Goal: Task Accomplishment & Management: Manage account settings

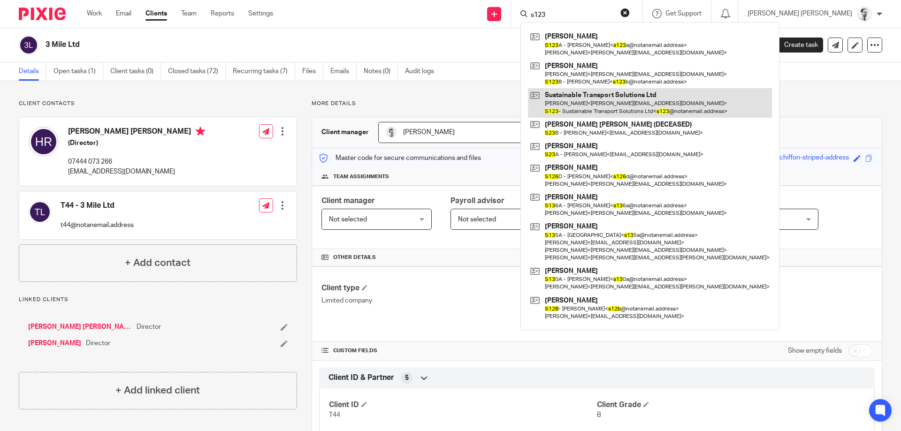
type input "s123"
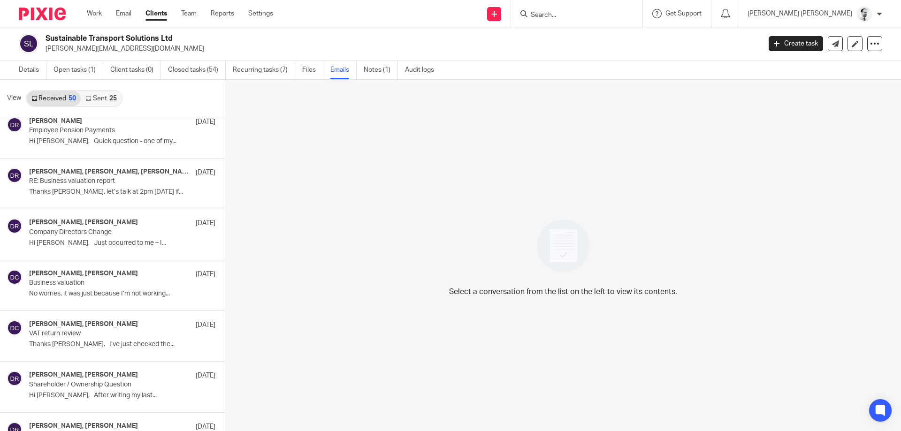
scroll to position [1078, 0]
click at [129, 284] on p "Business valuation" at bounding box center [92, 283] width 127 height 8
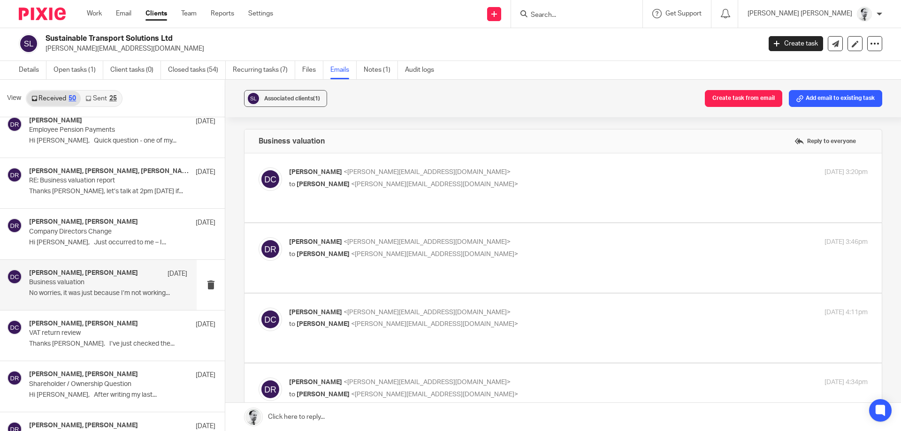
click at [336, 168] on p "[PERSON_NAME] <[PERSON_NAME][EMAIL_ADDRESS][DOMAIN_NAME]>" at bounding box center [482, 173] width 386 height 10
checkbox input "true"
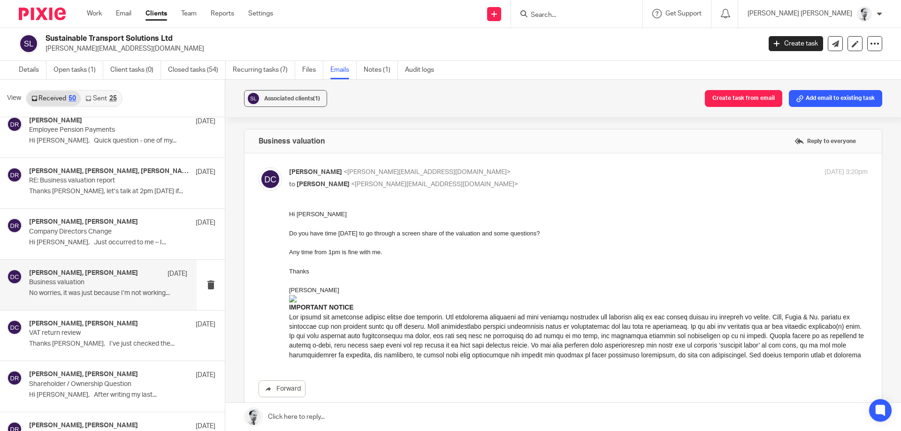
scroll to position [0, 0]
click at [119, 235] on p "Company Directors Change" at bounding box center [92, 232] width 127 height 8
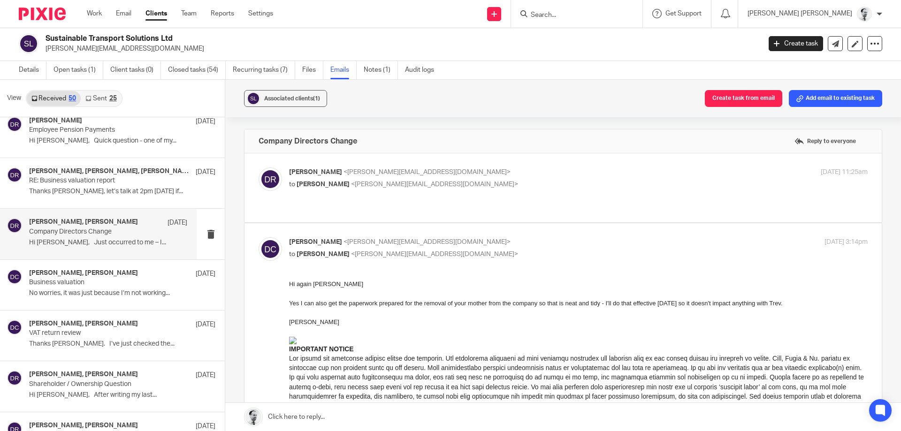
click at [313, 175] on span "[PERSON_NAME]" at bounding box center [315, 172] width 53 height 7
checkbox input "true"
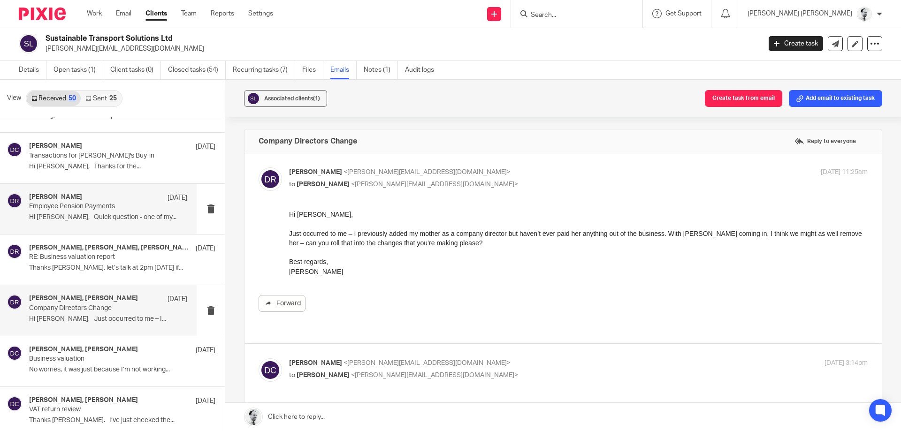
scroll to position [988, 0]
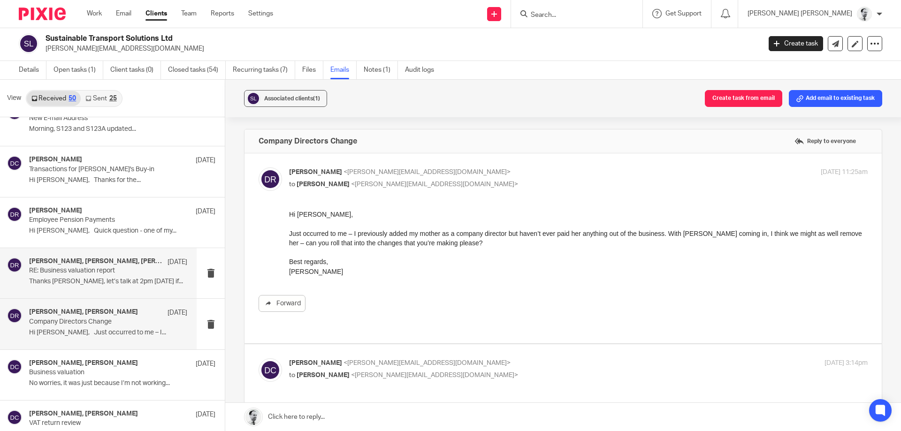
click at [118, 275] on p "RE: Business valuation report" at bounding box center [92, 271] width 127 height 8
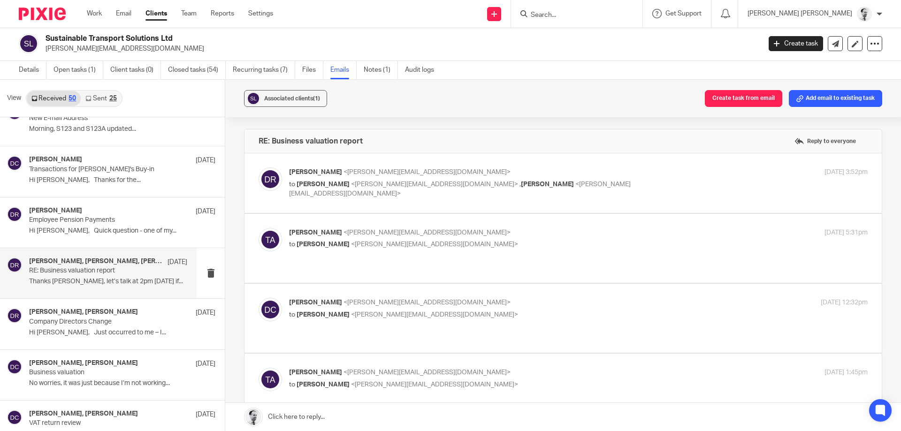
click at [397, 177] on div "[PERSON_NAME] <[PERSON_NAME][EMAIL_ADDRESS][DOMAIN_NAME]> to [PERSON_NAME] <[PE…" at bounding box center [482, 183] width 386 height 31
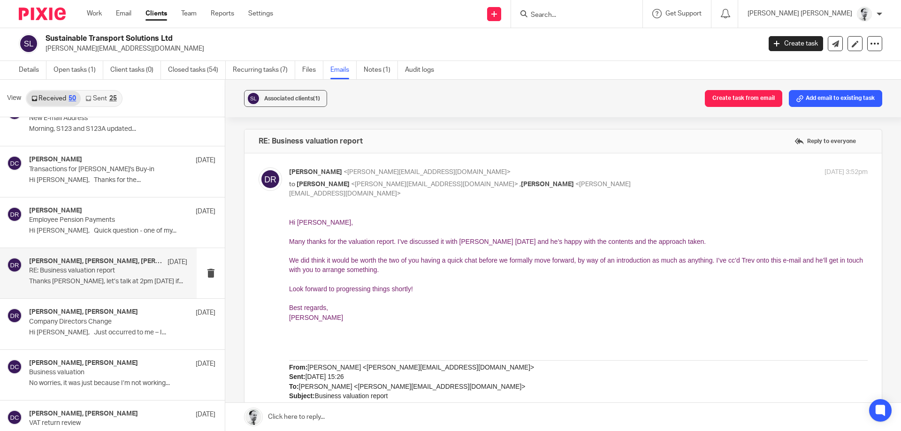
scroll to position [0, 0]
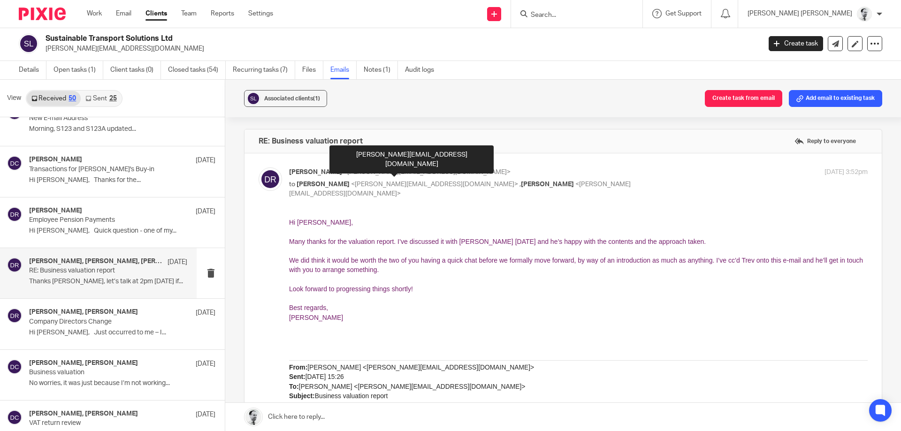
click at [404, 173] on span "<[PERSON_NAME][EMAIL_ADDRESS][DOMAIN_NAME]>" at bounding box center [427, 172] width 167 height 7
checkbox input "false"
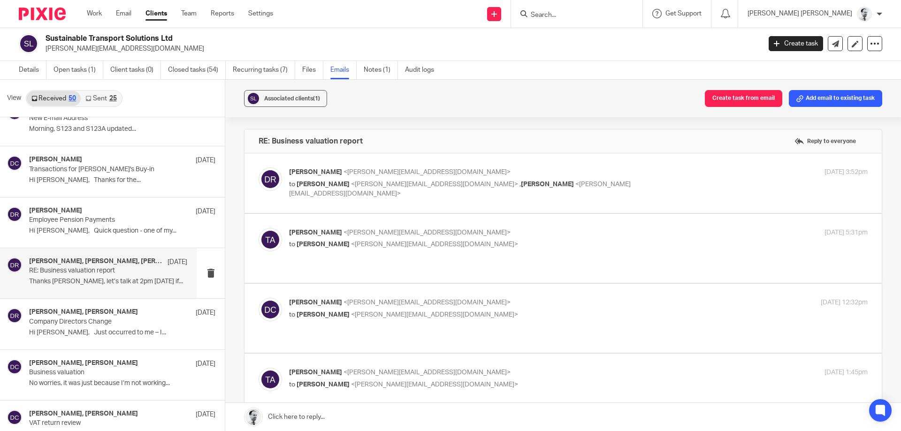
scroll to position [90, 0]
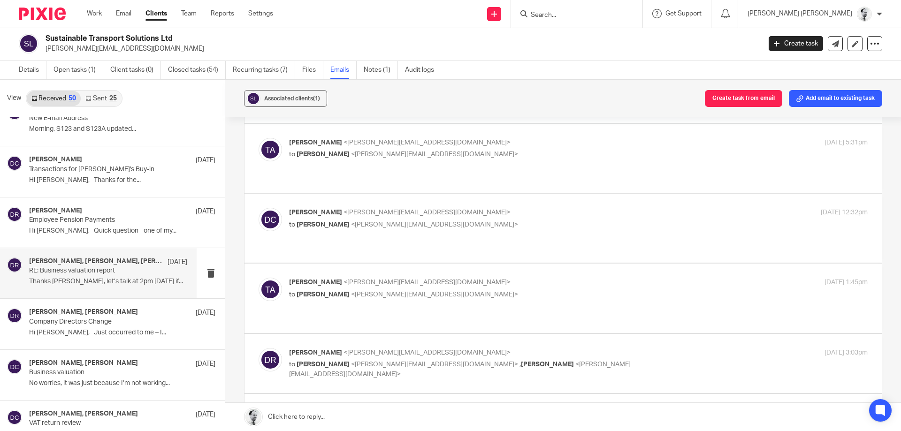
click at [368, 137] on label at bounding box center [563, 158] width 637 height 69
click at [259, 138] on input "checkbox" at bounding box center [258, 138] width 0 height 0
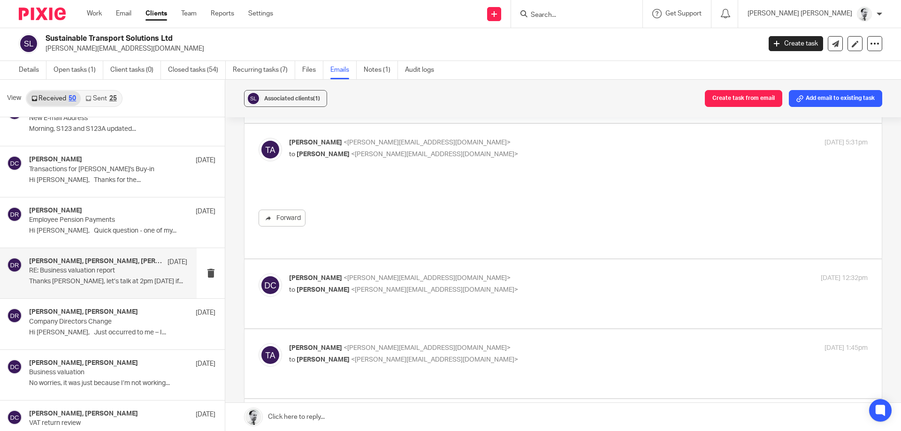
scroll to position [0, 0]
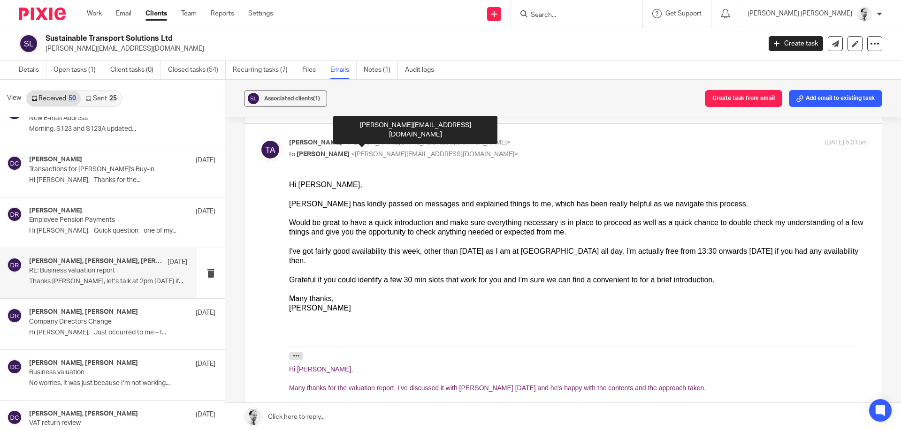
click at [371, 141] on span "<[PERSON_NAME][EMAIL_ADDRESS][DOMAIN_NAME]>" at bounding box center [427, 142] width 167 height 7
checkbox input "false"
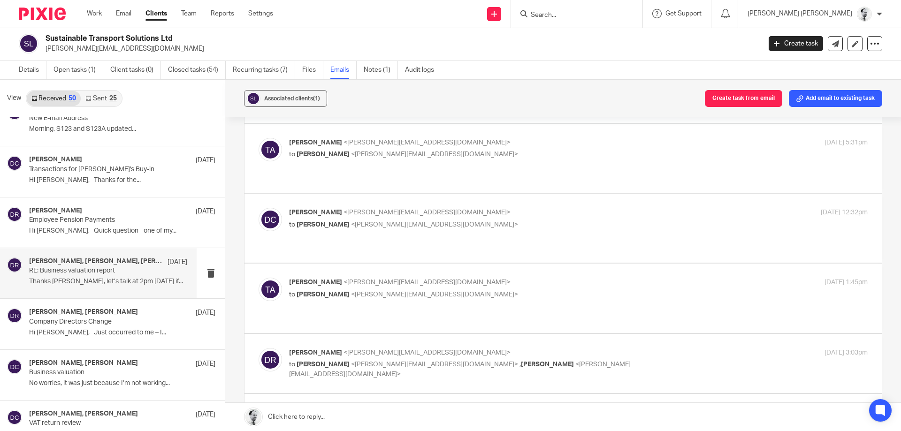
click at [385, 222] on div "[PERSON_NAME] <[PERSON_NAME][EMAIL_ADDRESS][DOMAIN_NAME]> to [PERSON_NAME] <[PE…" at bounding box center [578, 219] width 579 height 23
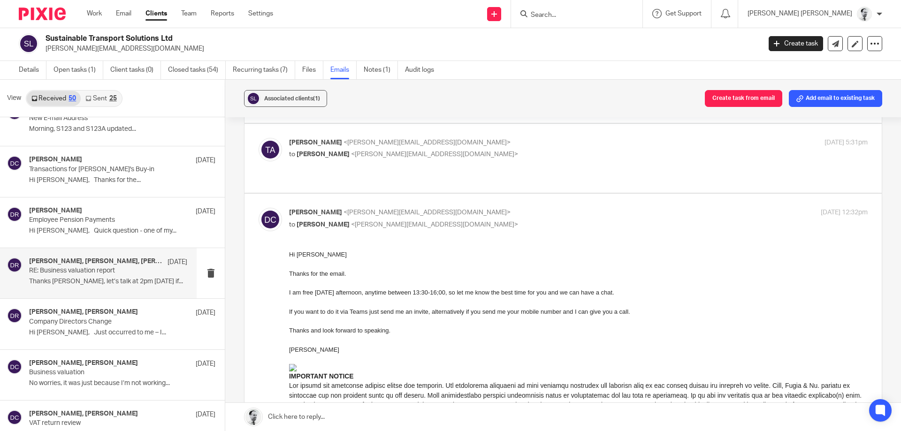
click at [386, 222] on span "<[PERSON_NAME][EMAIL_ADDRESS][DOMAIN_NAME]>" at bounding box center [434, 225] width 167 height 7
checkbox input "false"
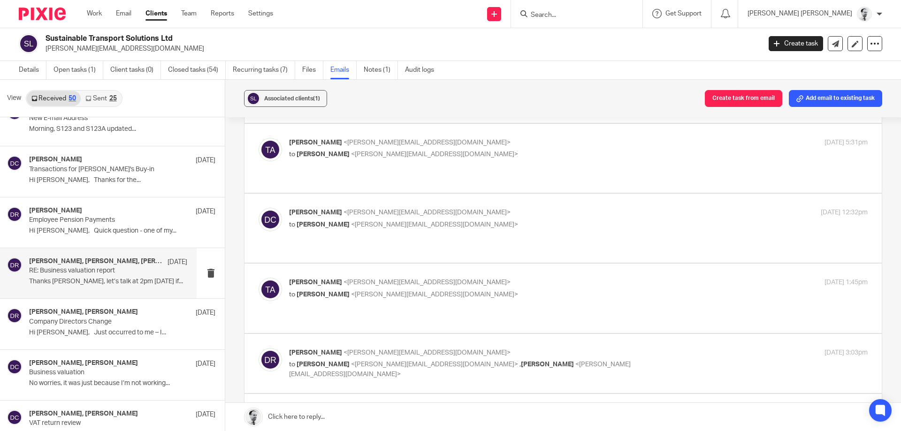
scroll to position [180, 0]
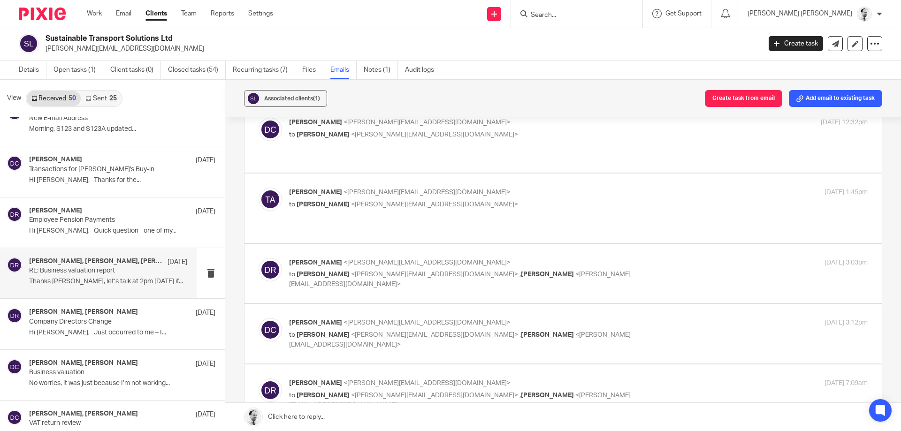
click at [381, 318] on p "[PERSON_NAME] <[PERSON_NAME][EMAIL_ADDRESS][DOMAIN_NAME]>" at bounding box center [482, 323] width 386 height 10
checkbox input "true"
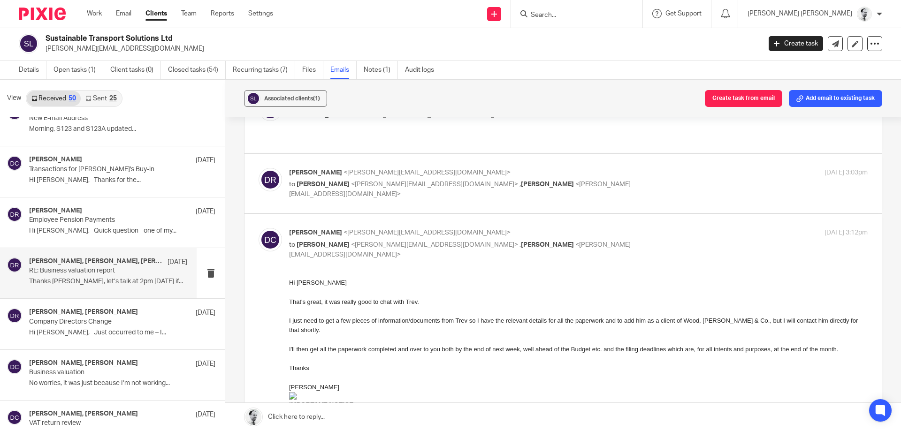
scroll to position [225, 0]
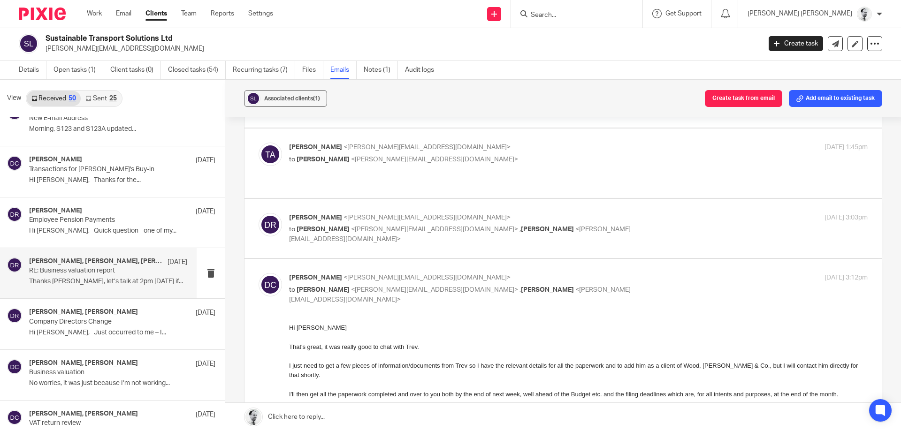
click at [415, 213] on p "[PERSON_NAME] <[PERSON_NAME][EMAIL_ADDRESS][DOMAIN_NAME]>" at bounding box center [482, 218] width 386 height 10
checkbox input "true"
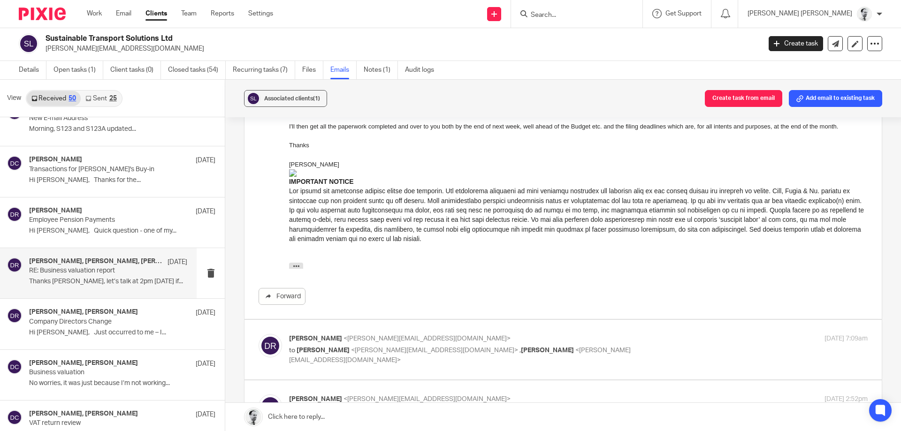
scroll to position [1307, 0]
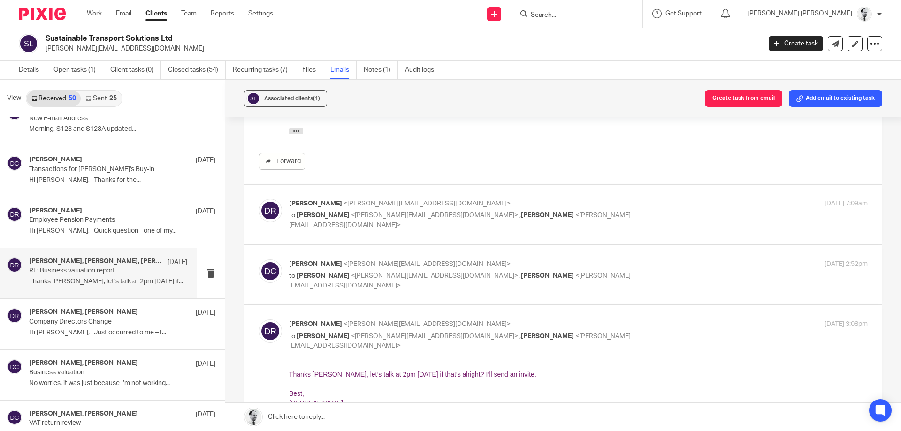
click at [400, 211] on p "to [PERSON_NAME] <[PERSON_NAME][EMAIL_ADDRESS][DOMAIN_NAME]> , [PERSON_NAME] <[…" at bounding box center [482, 220] width 386 height 19
checkbox input "true"
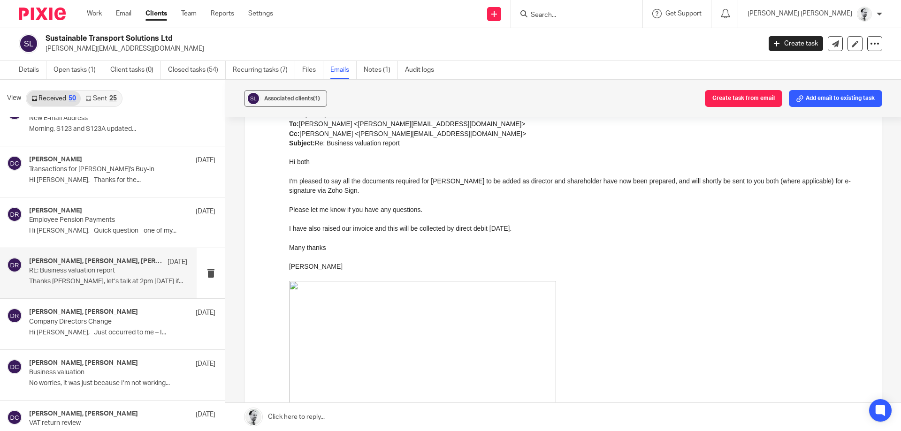
scroll to position [1982, 0]
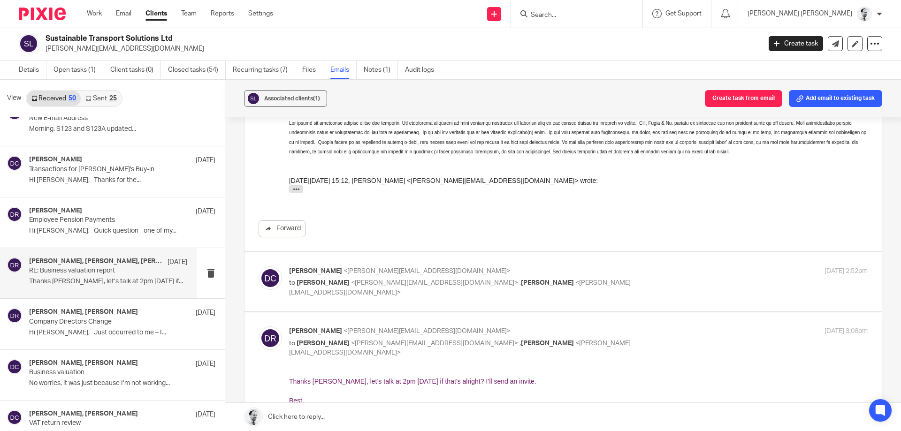
click at [407, 278] on p "to [PERSON_NAME] <[PERSON_NAME][EMAIL_ADDRESS][DOMAIN_NAME]> , [PERSON_NAME] <[…" at bounding box center [482, 287] width 386 height 19
checkbox input "true"
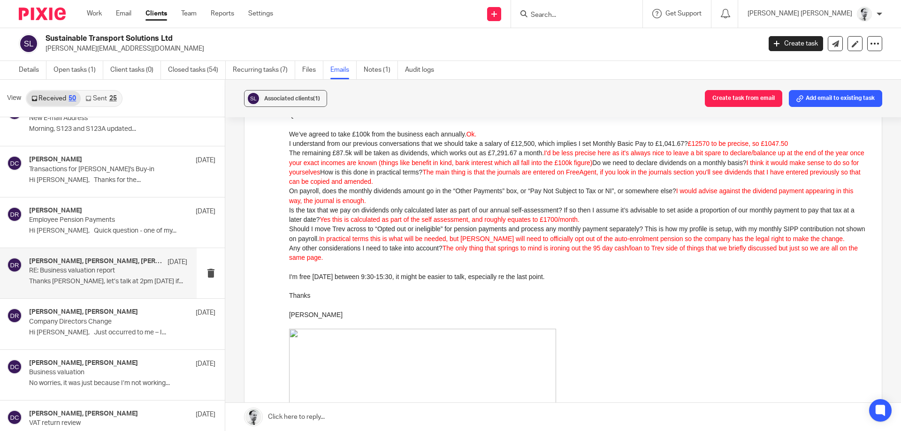
scroll to position [3072, 0]
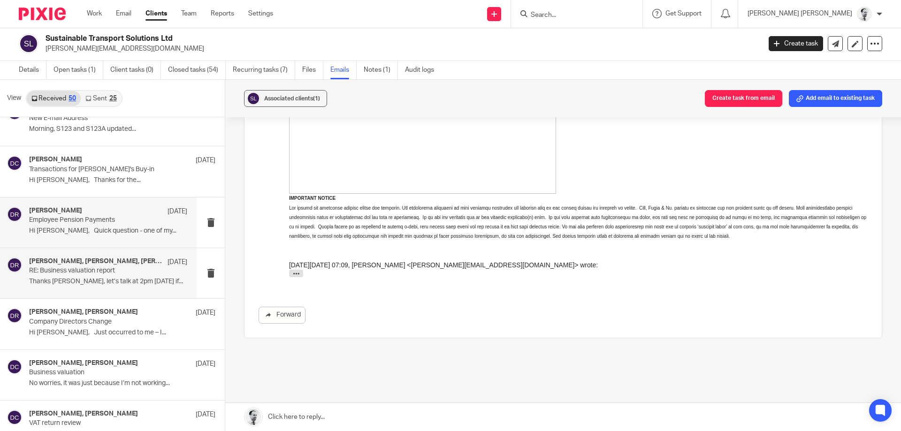
click at [104, 227] on div "[PERSON_NAME] [DATE] Employee Pension Payments Hi [PERSON_NAME], Quick question…" at bounding box center [108, 222] width 158 height 31
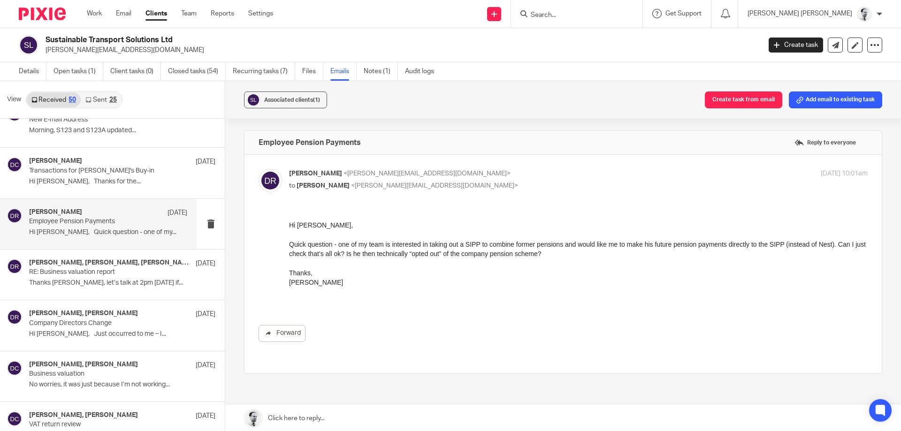
scroll to position [898, 0]
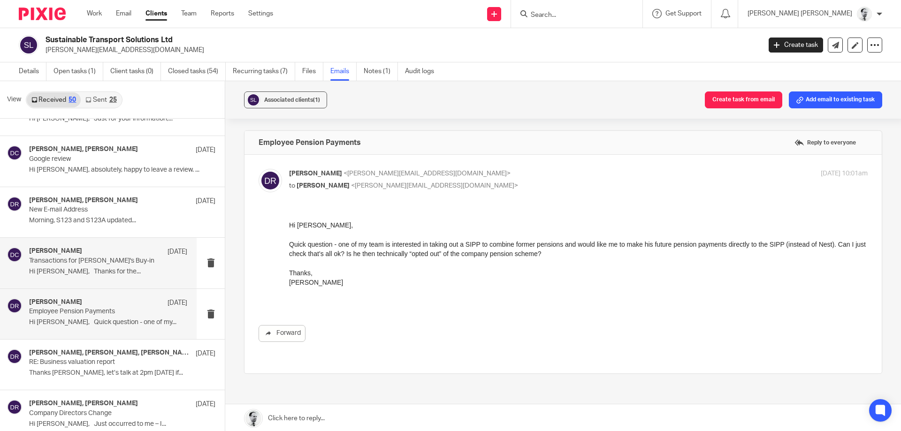
click at [111, 275] on p "Hi [PERSON_NAME], Thanks for the..." at bounding box center [108, 272] width 158 height 8
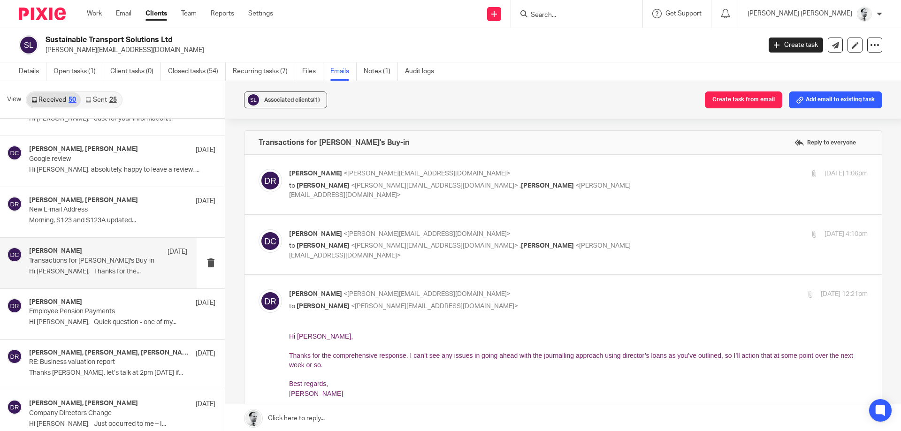
scroll to position [0, 0]
click at [314, 186] on span "[PERSON_NAME]" at bounding box center [323, 186] width 53 height 7
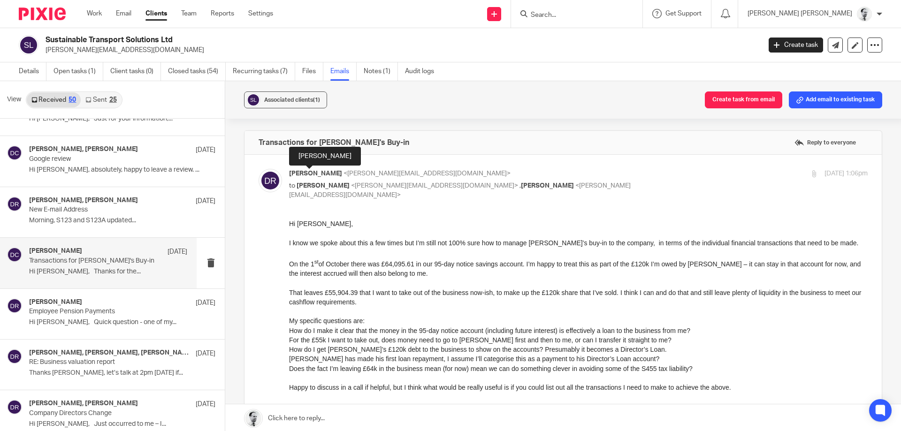
click at [317, 176] on span "[PERSON_NAME]" at bounding box center [315, 173] width 53 height 7
checkbox input "false"
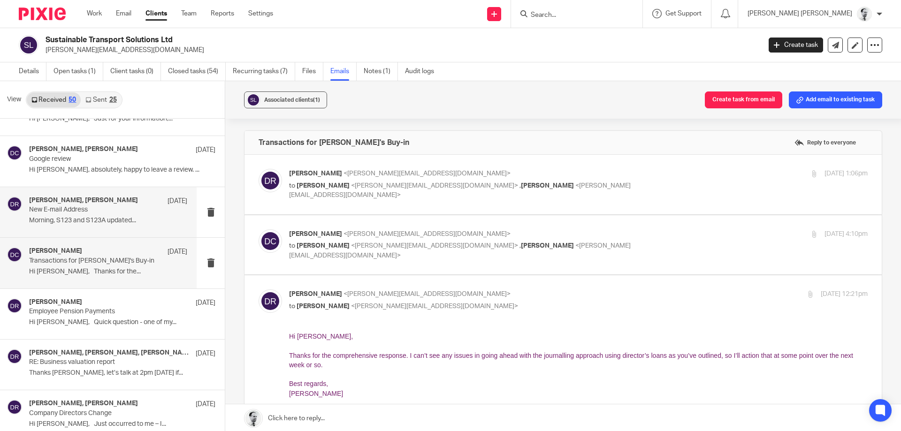
click at [173, 197] on p "[DATE]" at bounding box center [178, 201] width 20 height 9
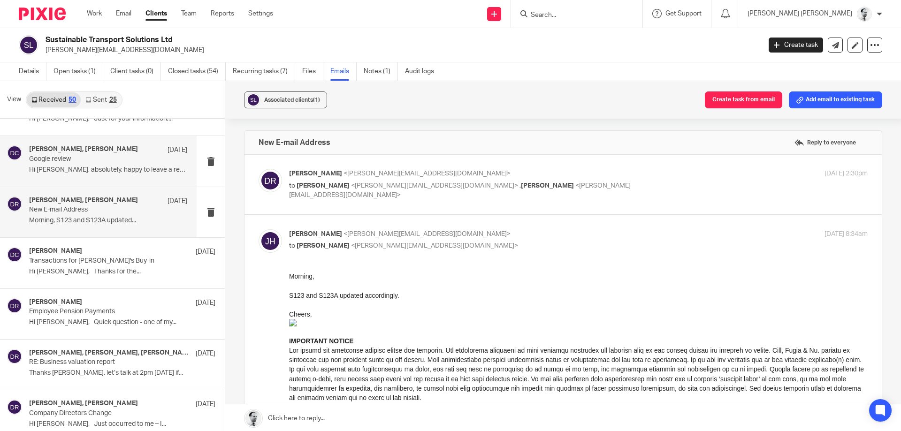
click at [161, 164] on div "[PERSON_NAME], [PERSON_NAME] [DATE] Google review Hi [PERSON_NAME], absolutely,…" at bounding box center [108, 160] width 158 height 31
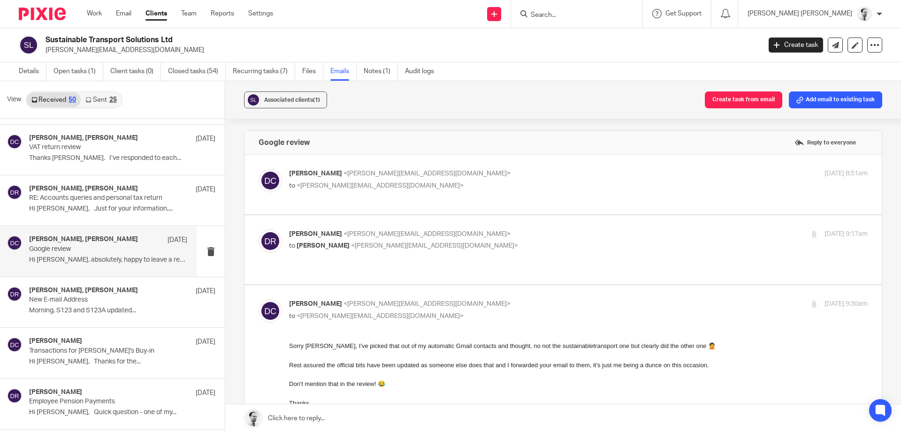
scroll to position [45, 0]
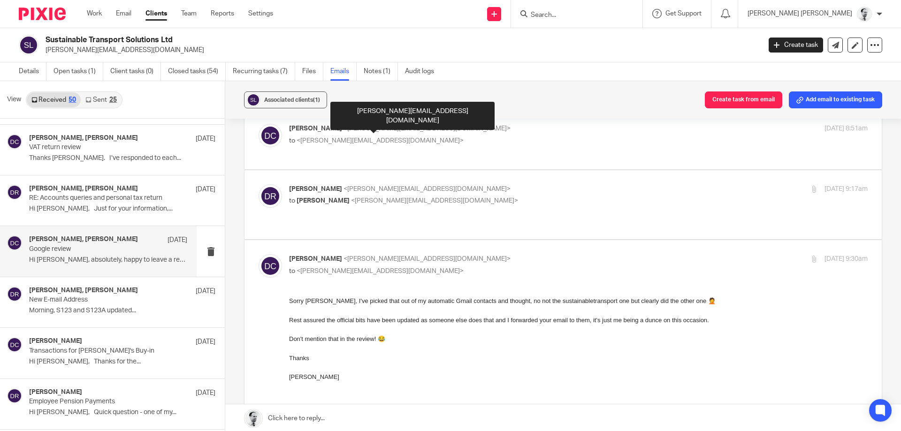
click at [406, 129] on span "<[PERSON_NAME][EMAIL_ADDRESS][DOMAIN_NAME]>" at bounding box center [427, 128] width 167 height 7
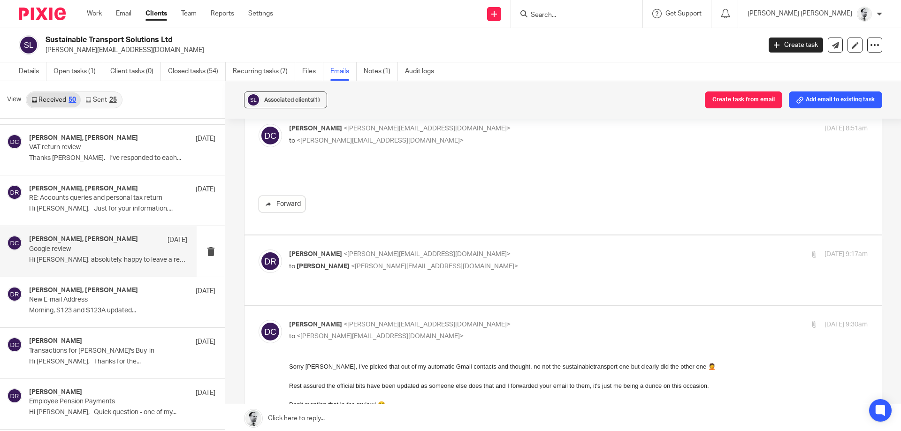
scroll to position [0, 0]
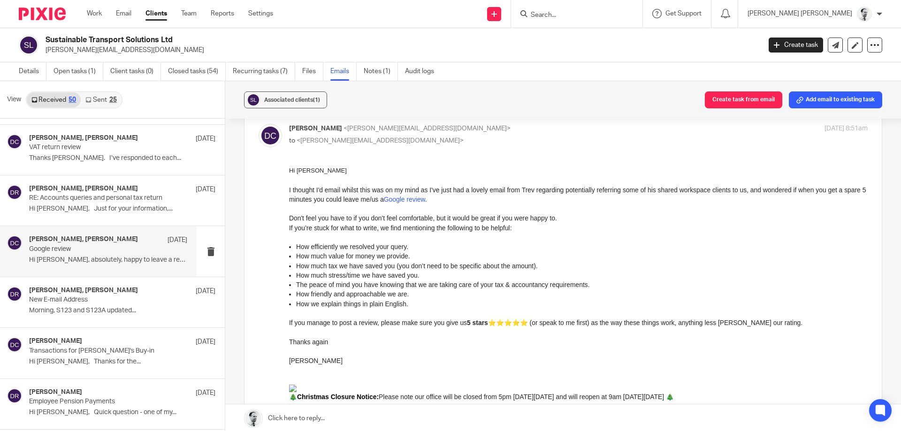
click at [407, 132] on span "<[PERSON_NAME][EMAIL_ADDRESS][DOMAIN_NAME]>" at bounding box center [427, 128] width 167 height 7
checkbox input "false"
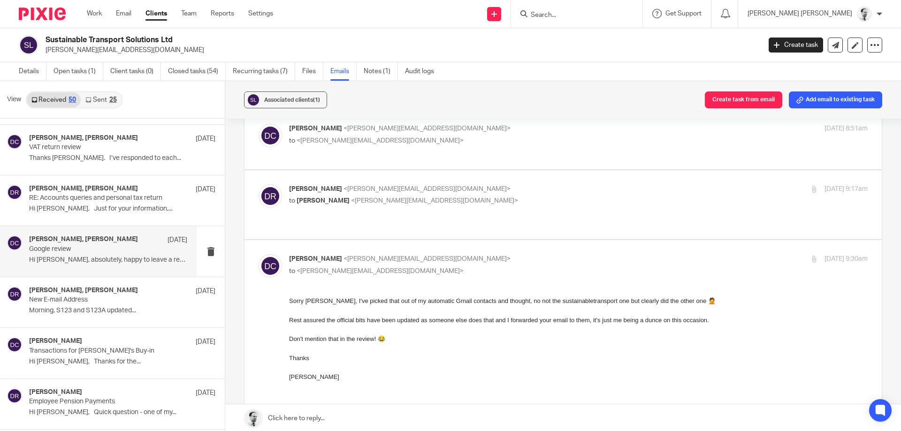
click at [404, 182] on label at bounding box center [563, 204] width 637 height 69
click at [259, 184] on input "checkbox" at bounding box center [258, 184] width 0 height 0
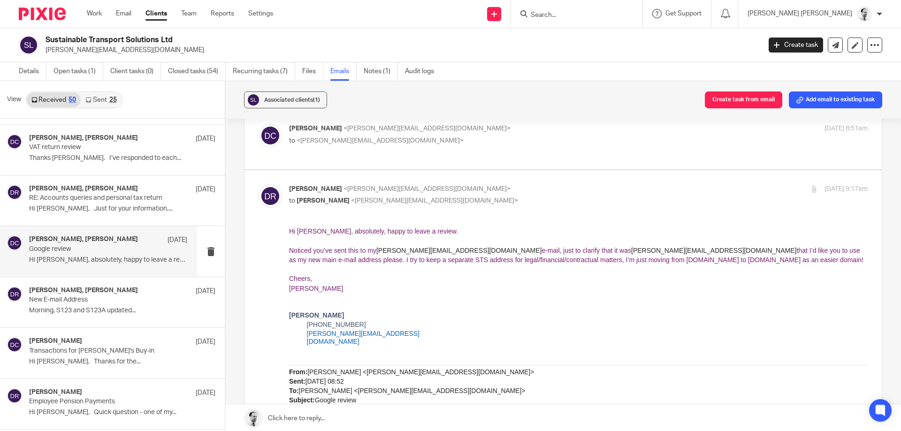
click at [259, 184] on input "checkbox" at bounding box center [258, 184] width 0 height 0
checkbox input "false"
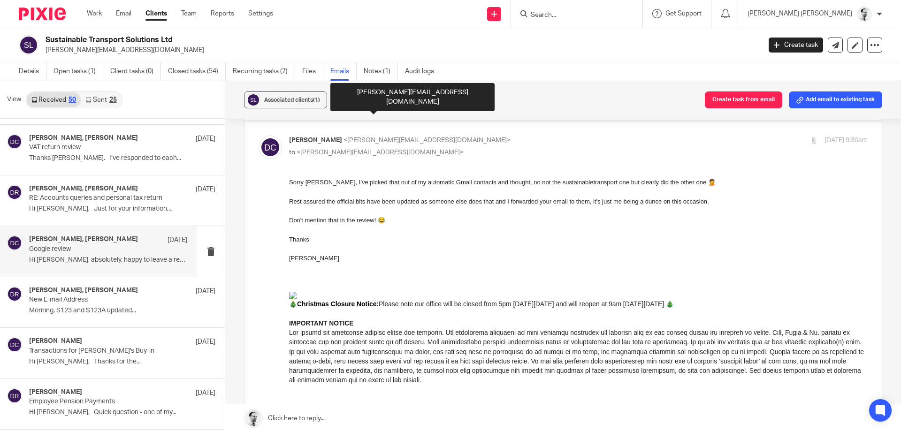
scroll to position [180, 0]
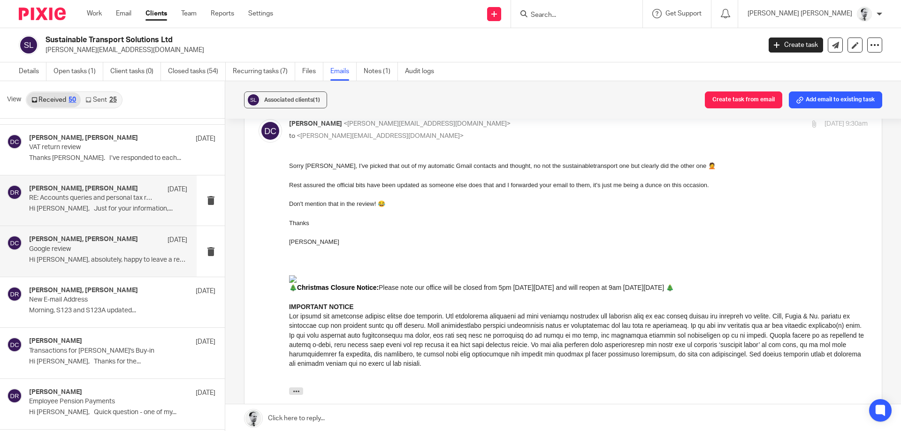
click at [112, 201] on p "RE: Accounts queries and personal tax return" at bounding box center [92, 198] width 127 height 8
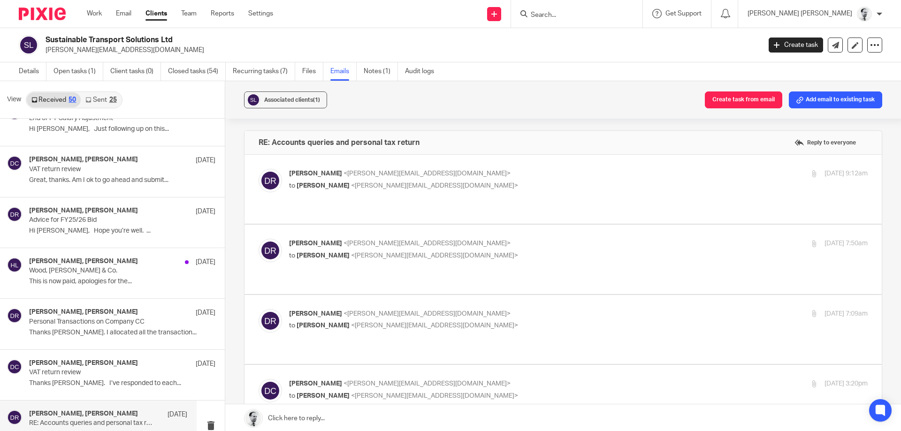
scroll to position [0, 0]
click at [128, 326] on p "Personal Transactions on Company CC" at bounding box center [92, 322] width 127 height 8
click at [351, 184] on span "<[PERSON_NAME][EMAIL_ADDRESS][DOMAIN_NAME]>" at bounding box center [434, 186] width 167 height 7
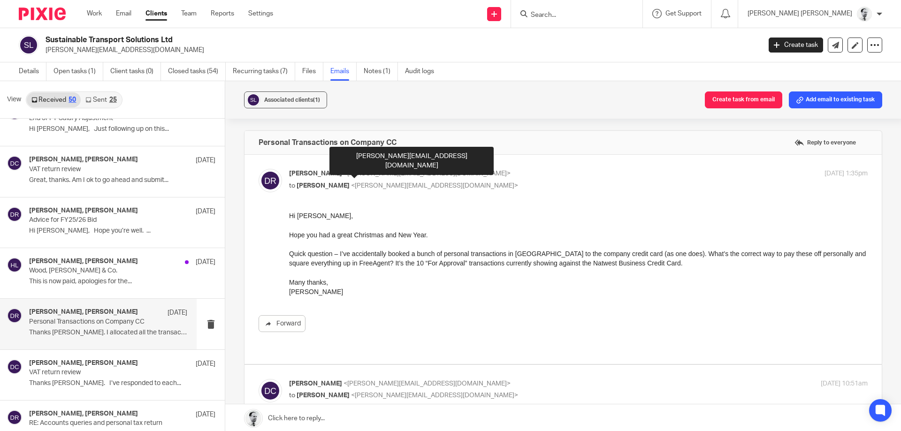
click at [344, 172] on span "<[PERSON_NAME][EMAIL_ADDRESS][DOMAIN_NAME]>" at bounding box center [427, 173] width 167 height 7
checkbox input "false"
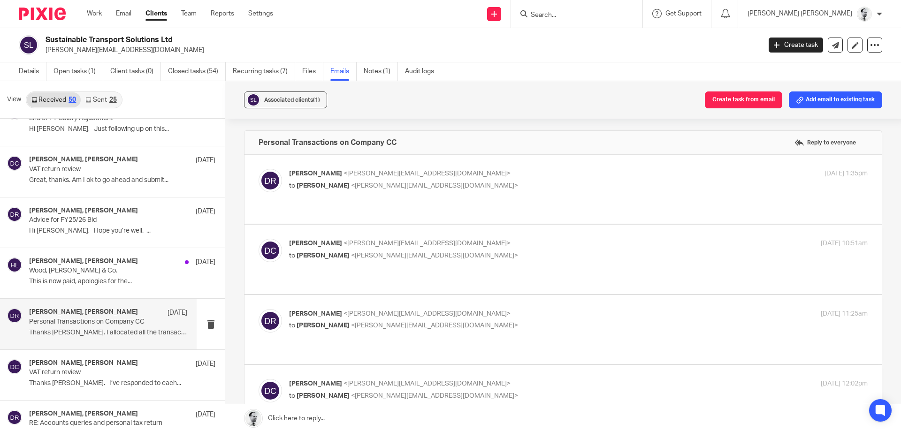
click at [346, 262] on label at bounding box center [563, 259] width 637 height 69
click at [259, 239] on input "checkbox" at bounding box center [258, 238] width 0 height 0
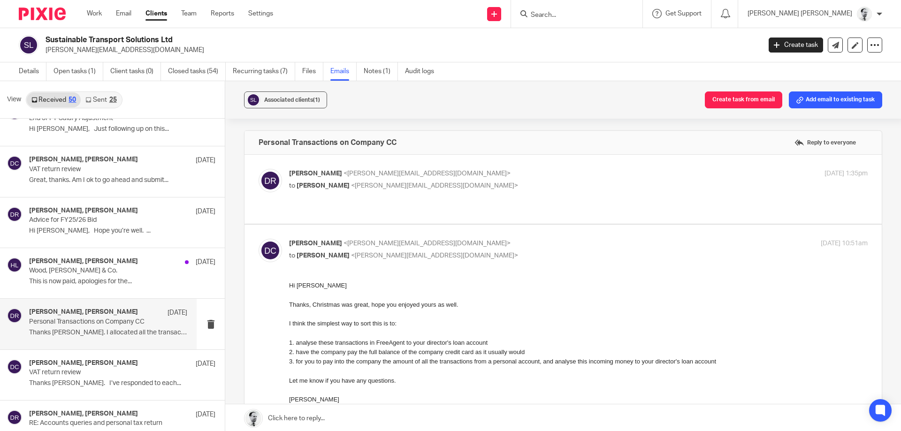
click at [346, 251] on p "to [PERSON_NAME] <[PERSON_NAME][EMAIL_ADDRESS][DOMAIN_NAME]>" at bounding box center [482, 256] width 386 height 10
checkbox input "false"
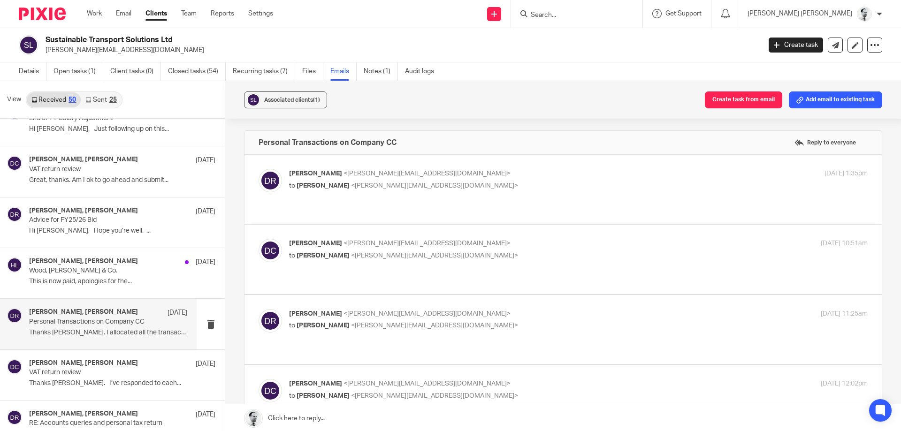
click at [349, 311] on span "<[PERSON_NAME][EMAIL_ADDRESS][DOMAIN_NAME]>" at bounding box center [427, 314] width 167 height 7
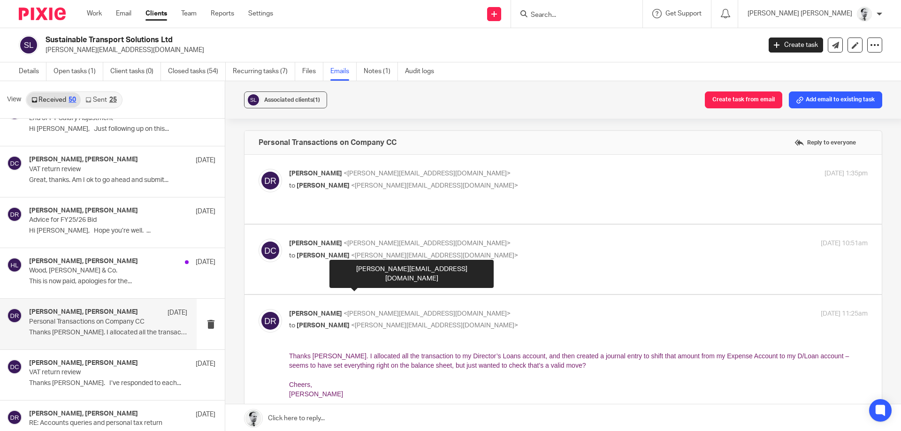
click at [350, 311] on span "<[PERSON_NAME][EMAIL_ADDRESS][DOMAIN_NAME]>" at bounding box center [427, 314] width 167 height 7
checkbox input "false"
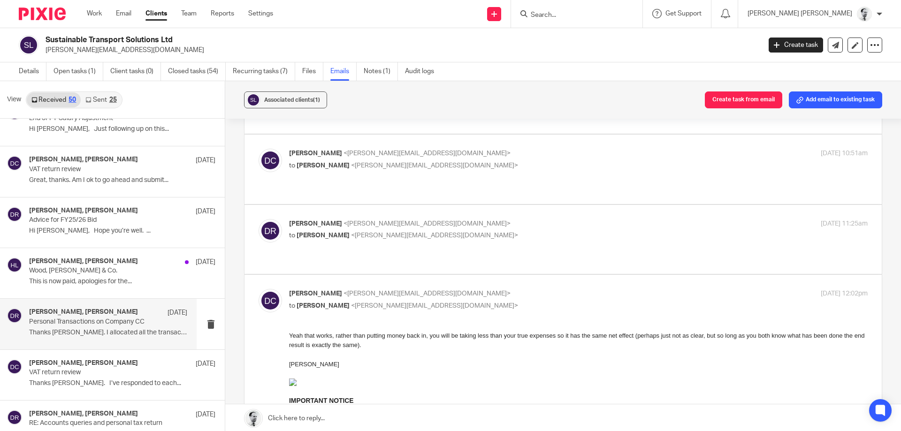
scroll to position [290, 0]
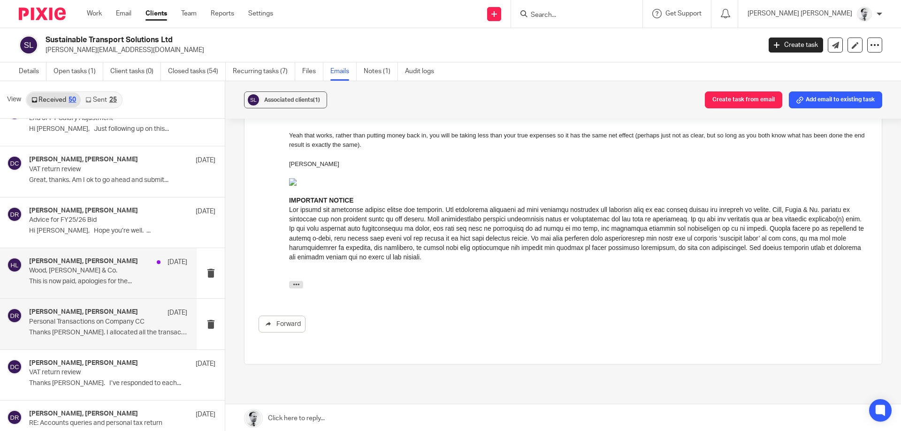
click at [129, 285] on p "This is now paid, apologies for the..." at bounding box center [108, 282] width 158 height 8
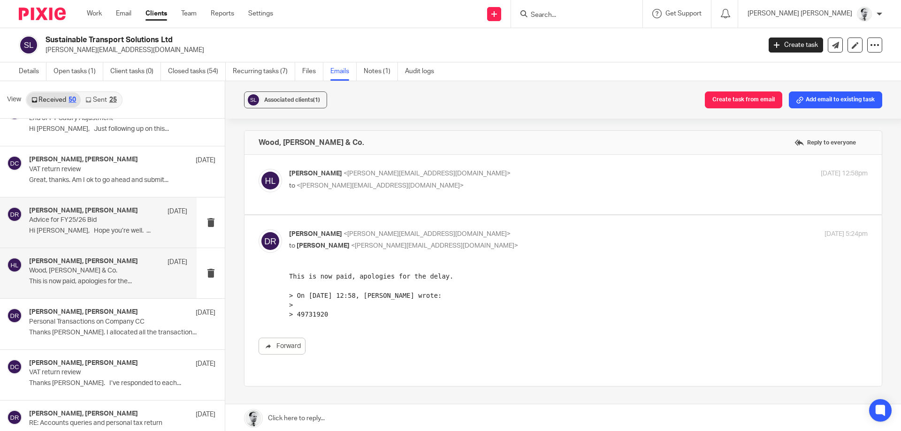
scroll to position [0, 0]
click at [137, 226] on div "[PERSON_NAME], [PERSON_NAME] [DATE] Advice for FY25/26 Bid Hi [PERSON_NAME], Ho…" at bounding box center [108, 222] width 158 height 31
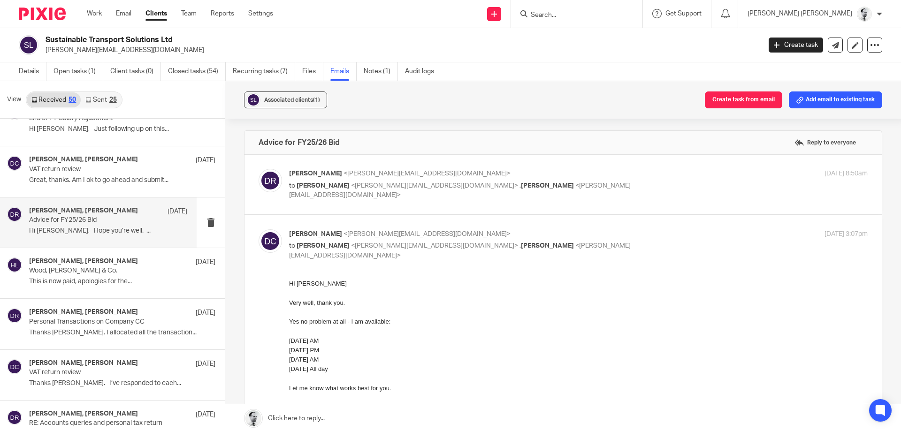
click at [397, 182] on p "to [PERSON_NAME] <[PERSON_NAME][EMAIL_ADDRESS][DOMAIN_NAME]> , [PERSON_NAME] <[…" at bounding box center [482, 190] width 386 height 19
checkbox input "true"
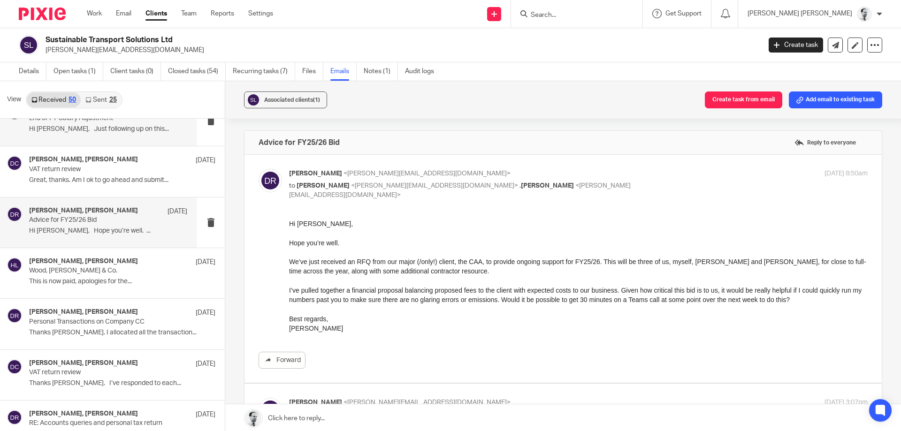
scroll to position [492, 0]
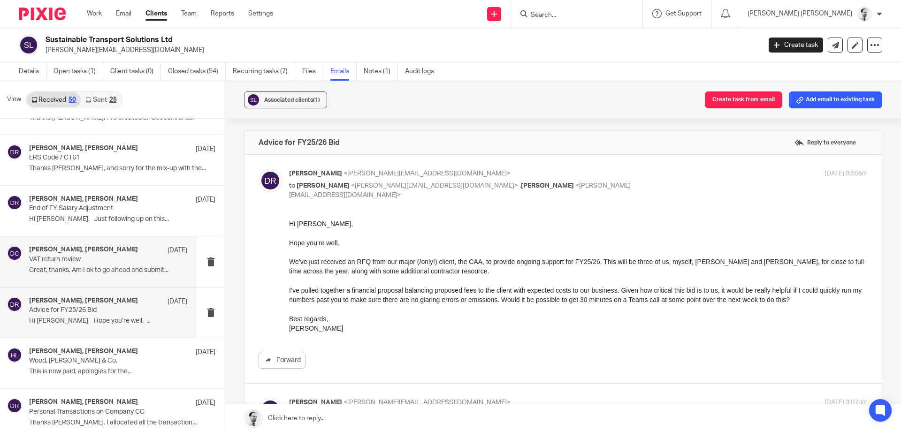
click at [153, 274] on p "Great, thanks. Am I ok to go ahead and submit..." at bounding box center [108, 271] width 158 height 8
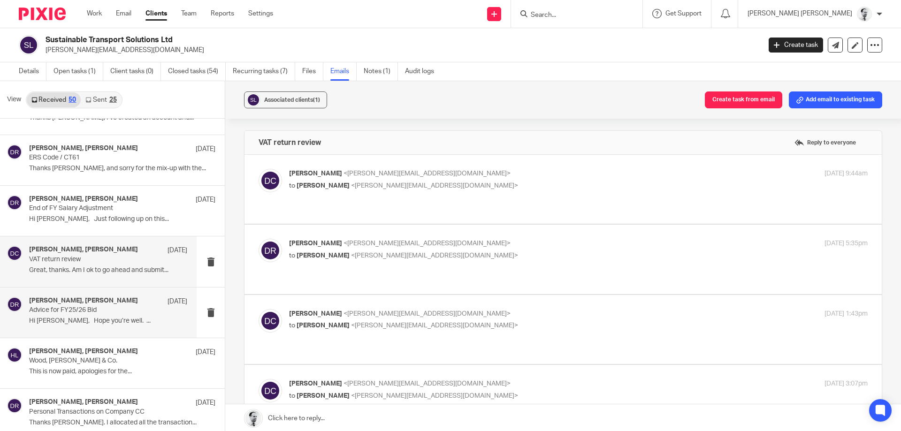
click at [152, 305] on div "[PERSON_NAME], [PERSON_NAME] [DATE]" at bounding box center [108, 301] width 158 height 9
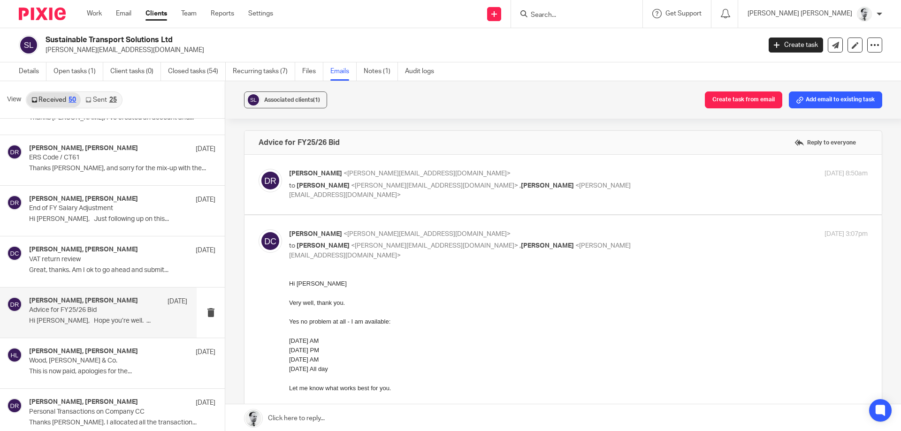
scroll to position [0, 0]
click at [367, 178] on p "[PERSON_NAME] <[PERSON_NAME][EMAIL_ADDRESS][DOMAIN_NAME]>" at bounding box center [482, 174] width 386 height 10
checkbox input "true"
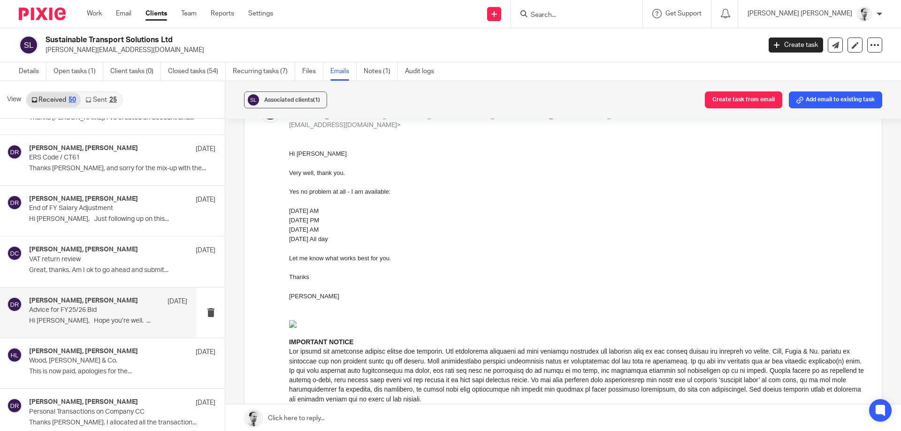
scroll to position [297, 0]
click at [127, 262] on p "VAT return review" at bounding box center [92, 260] width 127 height 8
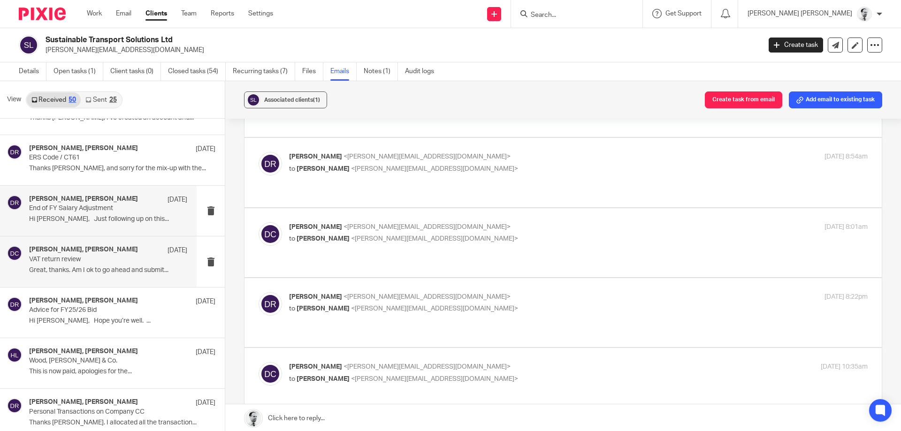
scroll to position [0, 0]
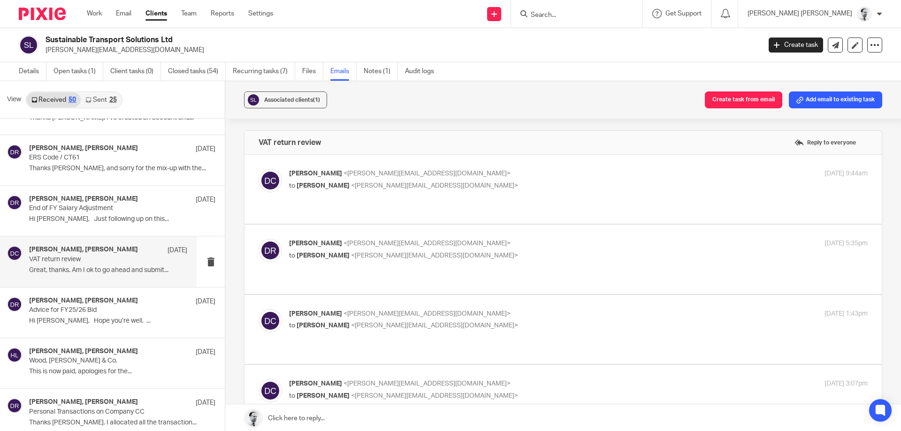
click at [301, 193] on div "[PERSON_NAME] <[PERSON_NAME][EMAIL_ADDRESS][DOMAIN_NAME]> to [PERSON_NAME] <[PE…" at bounding box center [563, 189] width 609 height 41
click at [312, 182] on p "to [PERSON_NAME] <[PERSON_NAME][EMAIL_ADDRESS][DOMAIN_NAME]>" at bounding box center [482, 186] width 386 height 10
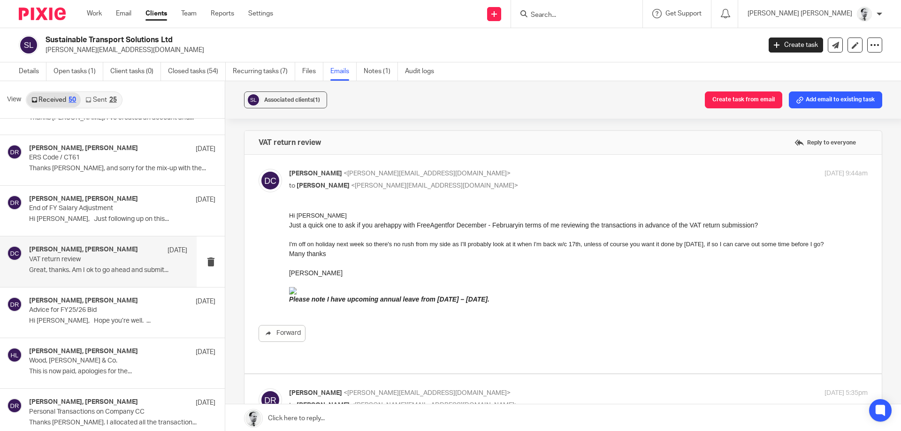
click at [347, 176] on span "<[PERSON_NAME][EMAIL_ADDRESS][DOMAIN_NAME]>" at bounding box center [427, 173] width 167 height 7
checkbox input "false"
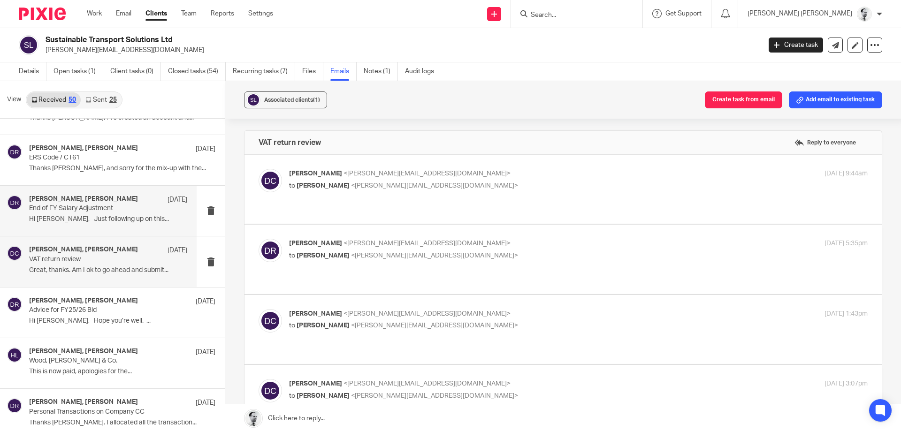
scroll to position [357, 0]
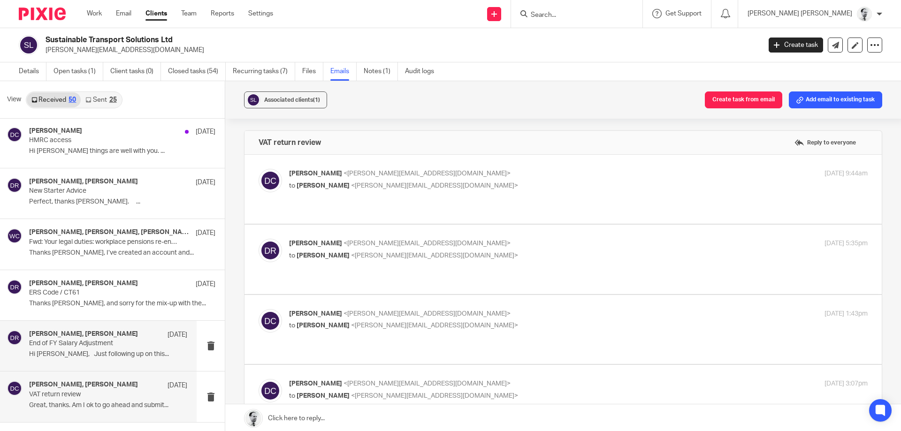
click at [116, 335] on div "[PERSON_NAME], [PERSON_NAME] [DATE]" at bounding box center [108, 334] width 158 height 9
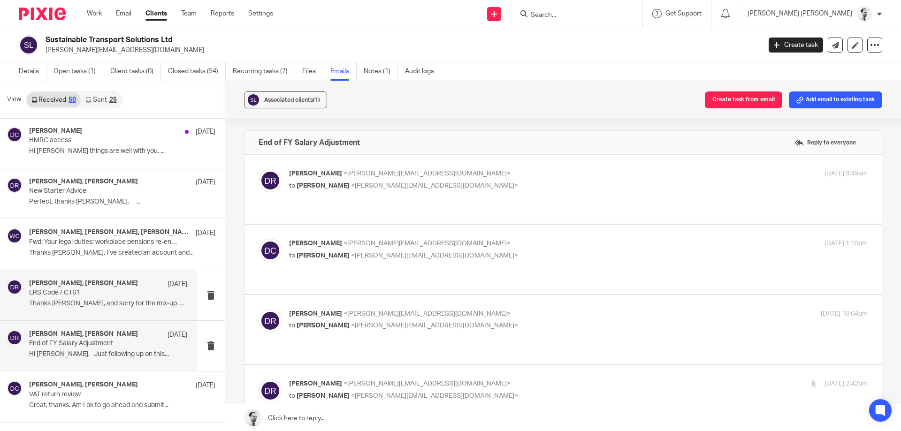
click at [125, 289] on div "[PERSON_NAME], [PERSON_NAME] [DATE]" at bounding box center [108, 284] width 158 height 9
click at [415, 176] on p "[PERSON_NAME] <[PERSON_NAME][EMAIL_ADDRESS][DOMAIN_NAME]>" at bounding box center [482, 174] width 386 height 10
checkbox input "true"
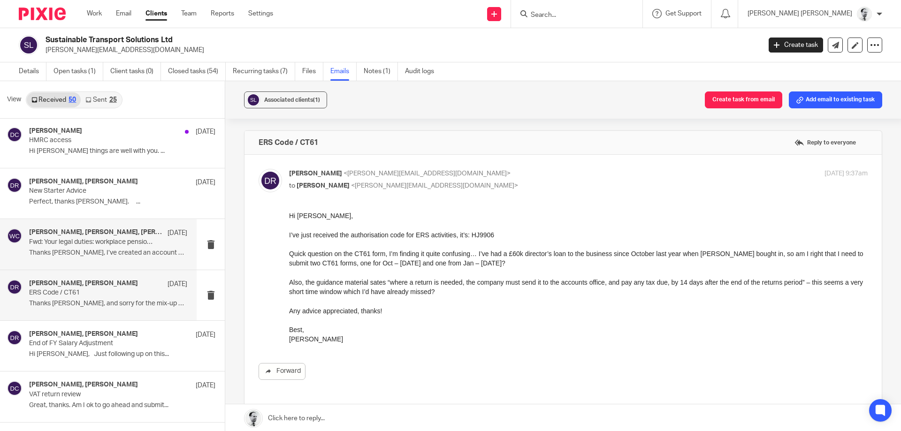
click at [115, 236] on h4 "[PERSON_NAME], [PERSON_NAME], [PERSON_NAME], [PERSON_NAME] &amp; Co." at bounding box center [96, 233] width 134 height 8
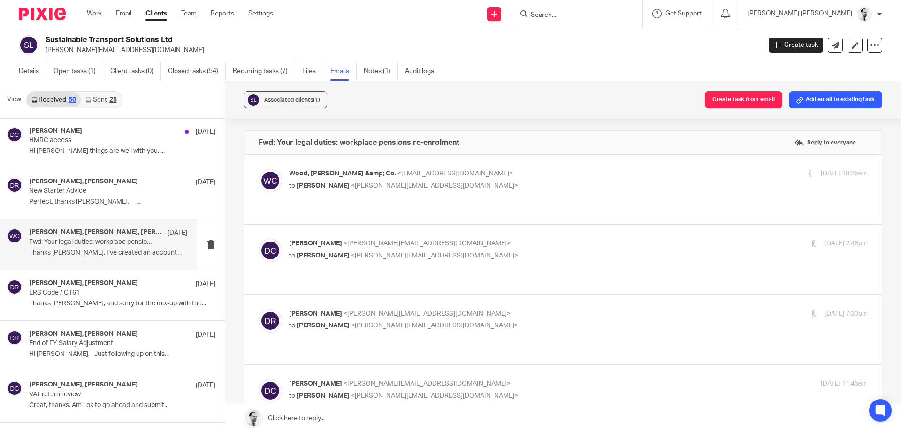
click at [397, 176] on span "<[EMAIL_ADDRESS][DOMAIN_NAME]>" at bounding box center [454, 173] width 115 height 7
checkbox input "true"
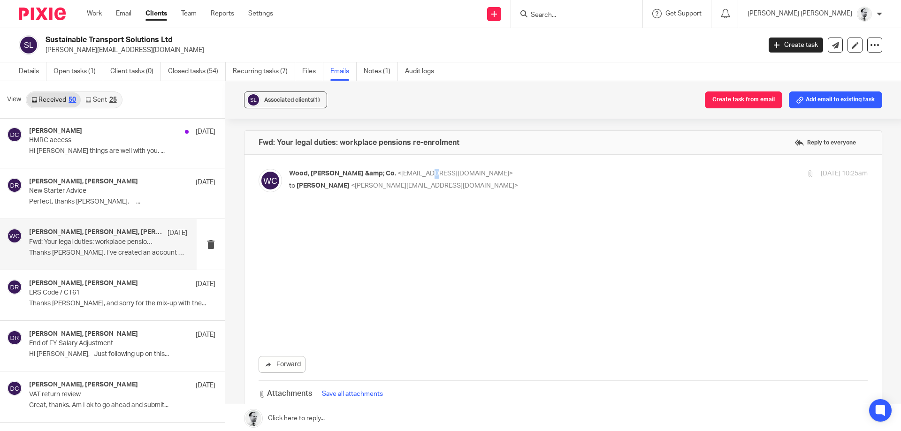
click at [397, 175] on span "<[EMAIL_ADDRESS][DOMAIN_NAME]>" at bounding box center [454, 173] width 115 height 7
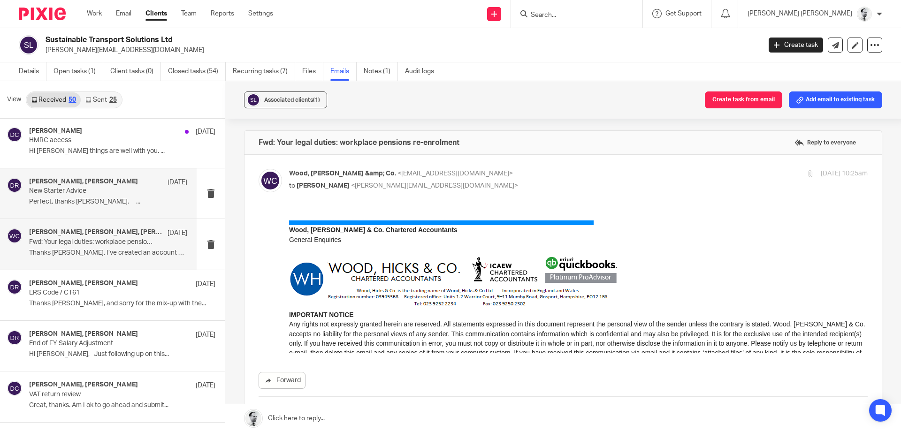
click at [141, 176] on div "[PERSON_NAME], [PERSON_NAME] [DATE] New Starter Advice Perfect, thanks [PERSON_…" at bounding box center [98, 193] width 197 height 50
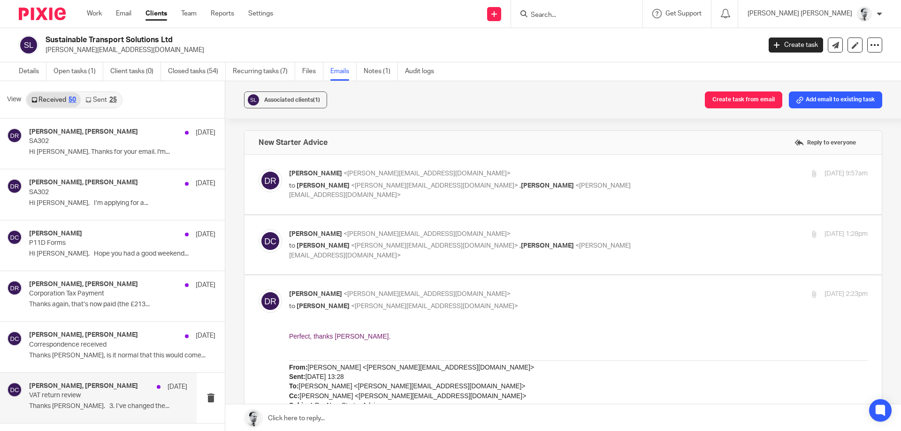
click at [104, 405] on p "Thanks [PERSON_NAME]. 3. I’ve changed the..." at bounding box center [108, 407] width 158 height 8
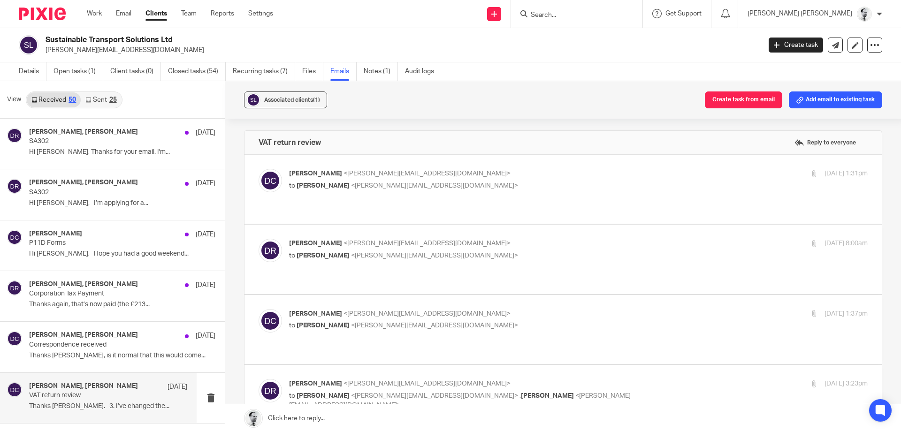
click at [368, 180] on div "[PERSON_NAME] <[PERSON_NAME][EMAIL_ADDRESS][DOMAIN_NAME]> to [PERSON_NAME] <[PE…" at bounding box center [482, 180] width 386 height 22
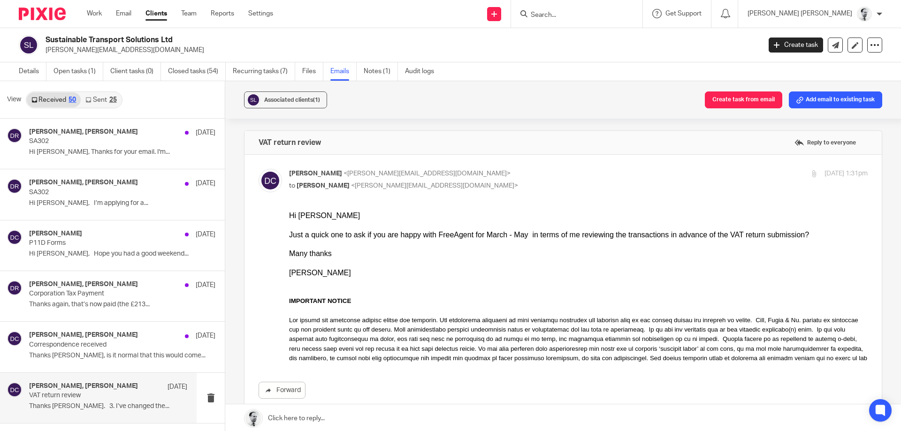
click at [368, 177] on span "<[PERSON_NAME][EMAIL_ADDRESS][DOMAIN_NAME]>" at bounding box center [427, 173] width 167 height 7
checkbox input "false"
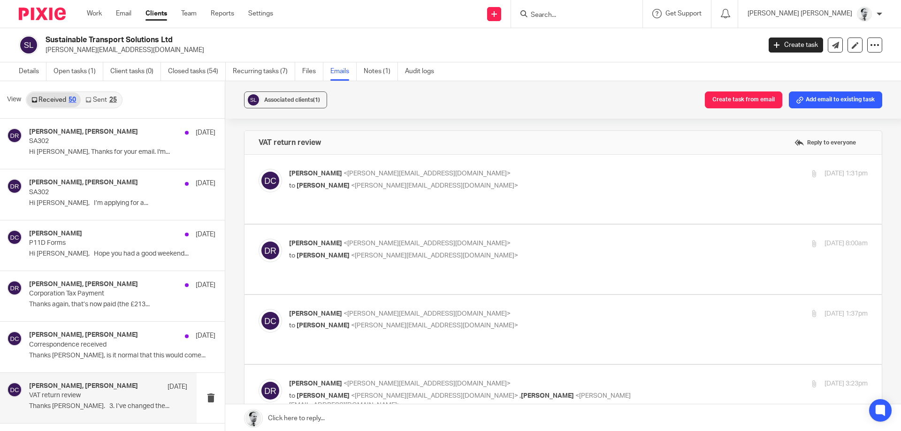
click at [369, 240] on span "<[PERSON_NAME][EMAIL_ADDRESS][DOMAIN_NAME]>" at bounding box center [427, 243] width 167 height 7
checkbox input "true"
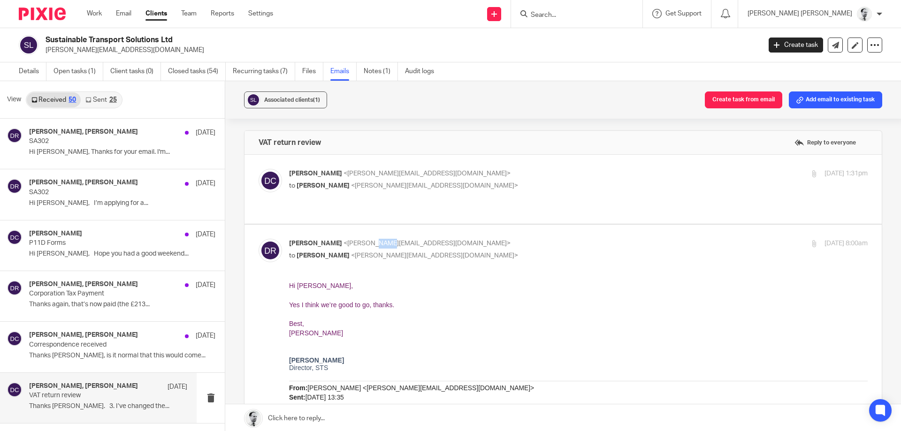
click at [369, 240] on span "<[PERSON_NAME][EMAIL_ADDRESS][DOMAIN_NAME]>" at bounding box center [427, 243] width 167 height 7
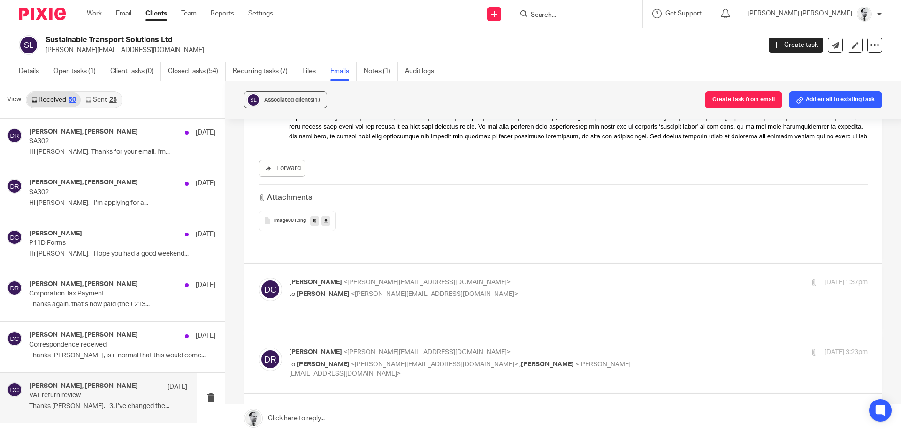
click at [356, 278] on div "[PERSON_NAME] <[PERSON_NAME][EMAIL_ADDRESS][DOMAIN_NAME]> to [PERSON_NAME] <[PE…" at bounding box center [482, 289] width 386 height 22
checkbox input "true"
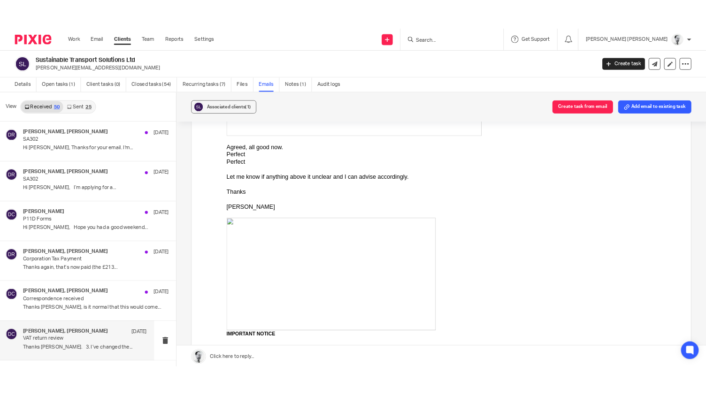
scroll to position [2565, 0]
